Goal: Task Accomplishment & Management: Use online tool/utility

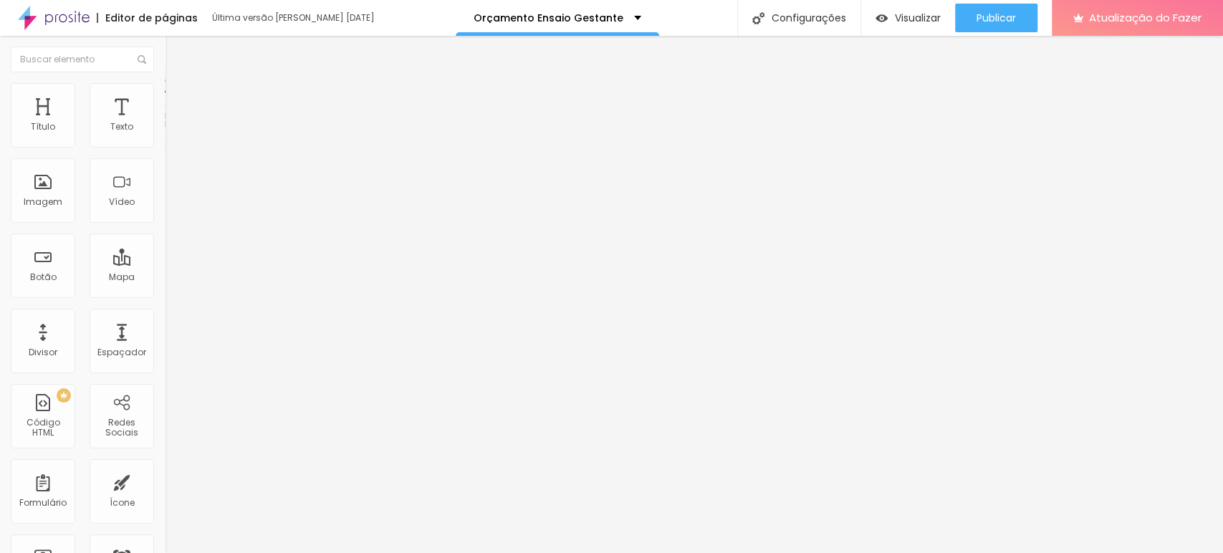
click at [165, 85] on img at bounding box center [171, 89] width 13 height 13
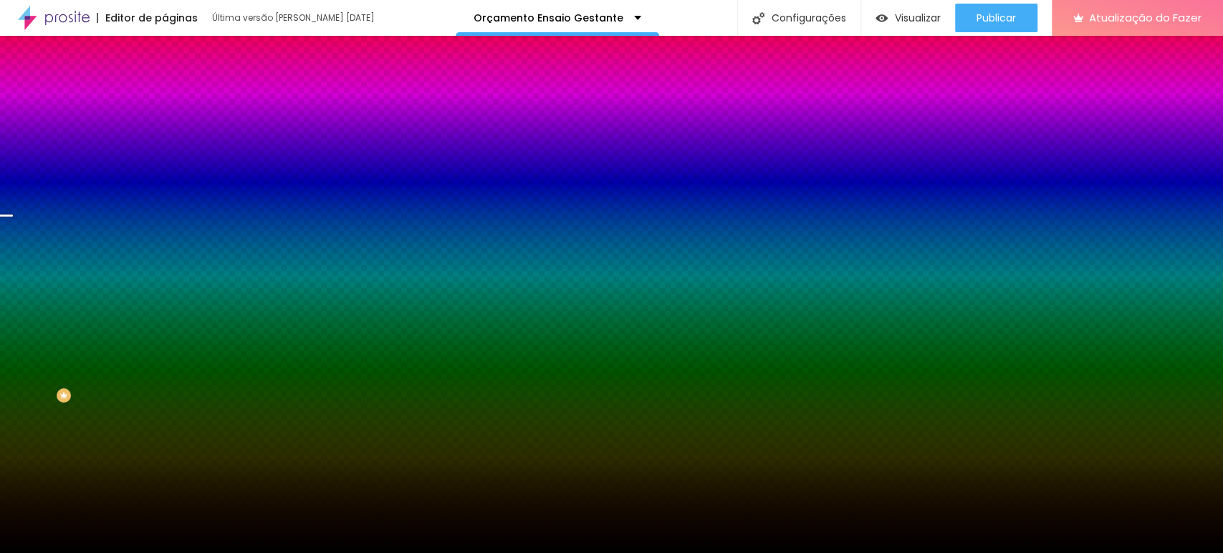
click at [173, 132] on font "Trocar imagem" at bounding box center [208, 126] width 70 height 12
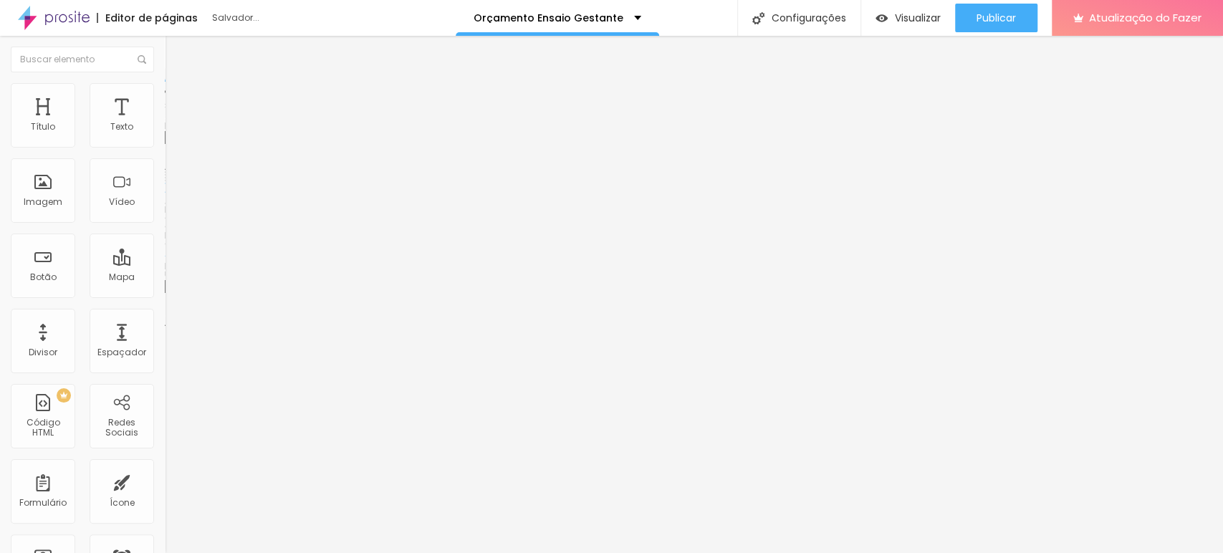
click at [173, 123] on font "Trocar imagem" at bounding box center [208, 117] width 70 height 12
